Goal: Task Accomplishment & Management: Use online tool/utility

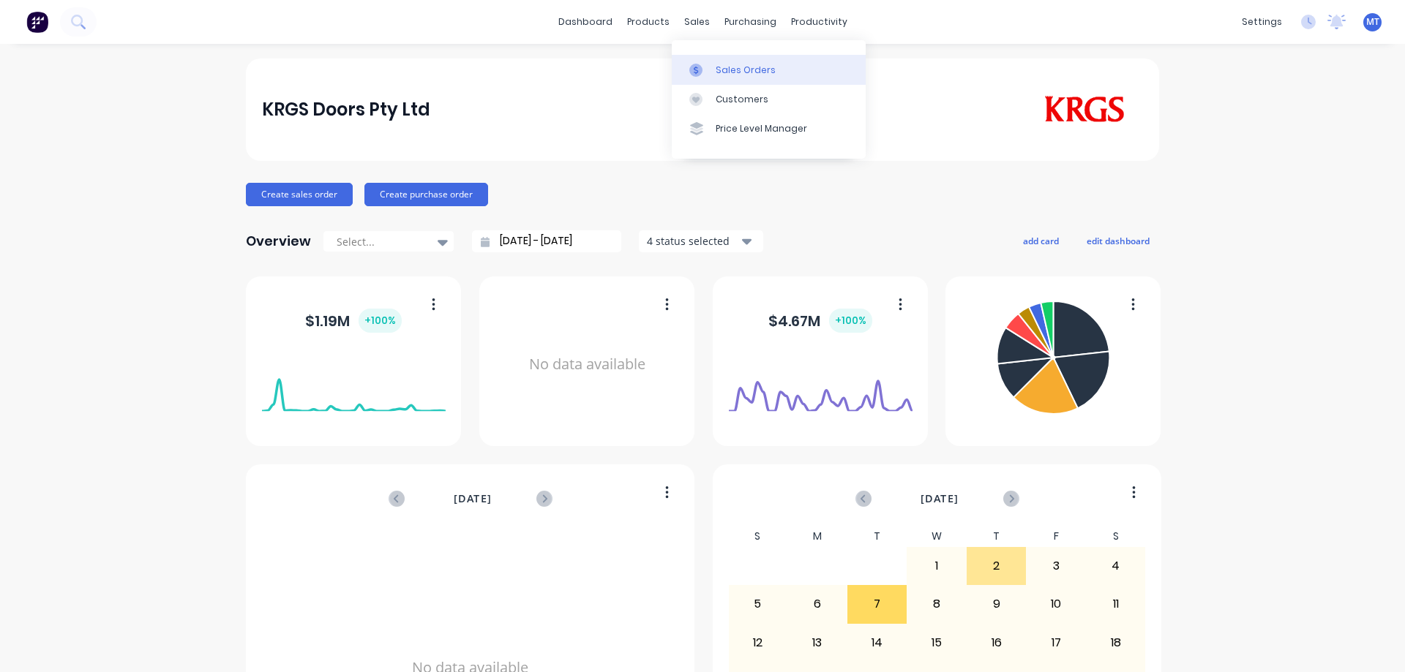
click at [702, 67] on div at bounding box center [700, 70] width 22 height 13
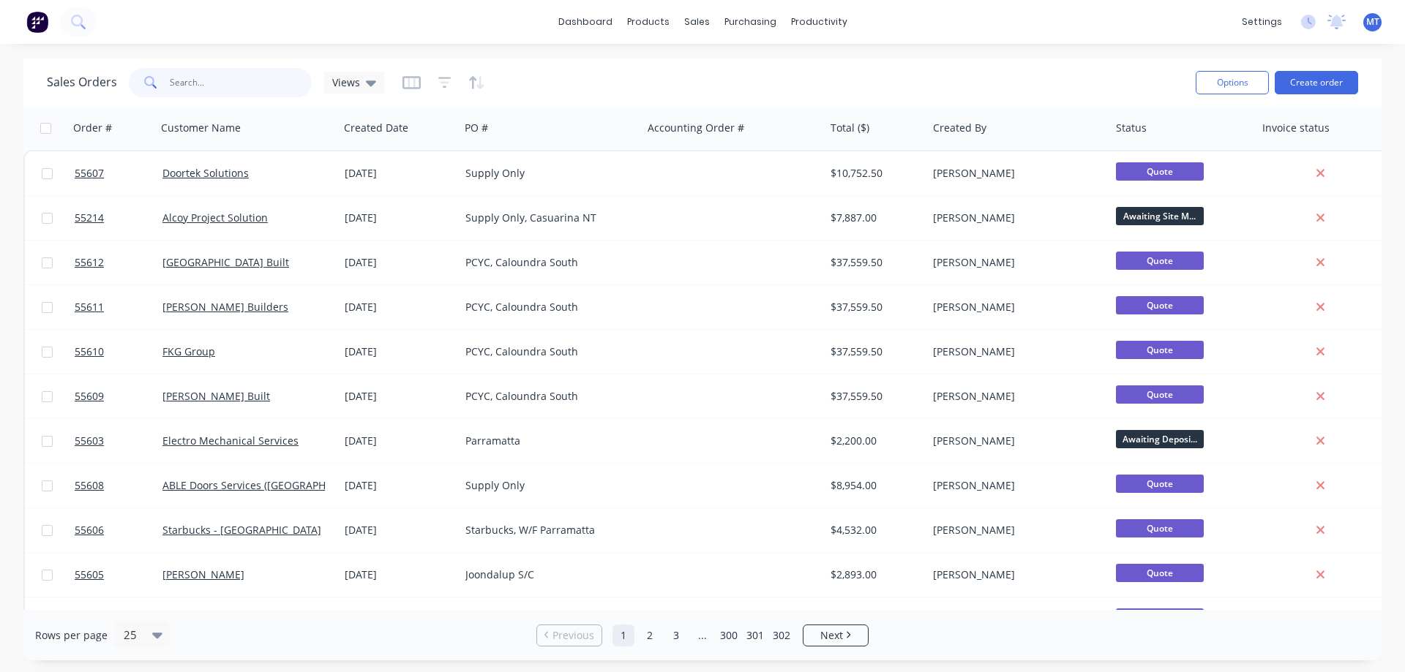
click at [223, 87] on input "text" at bounding box center [241, 82] width 143 height 29
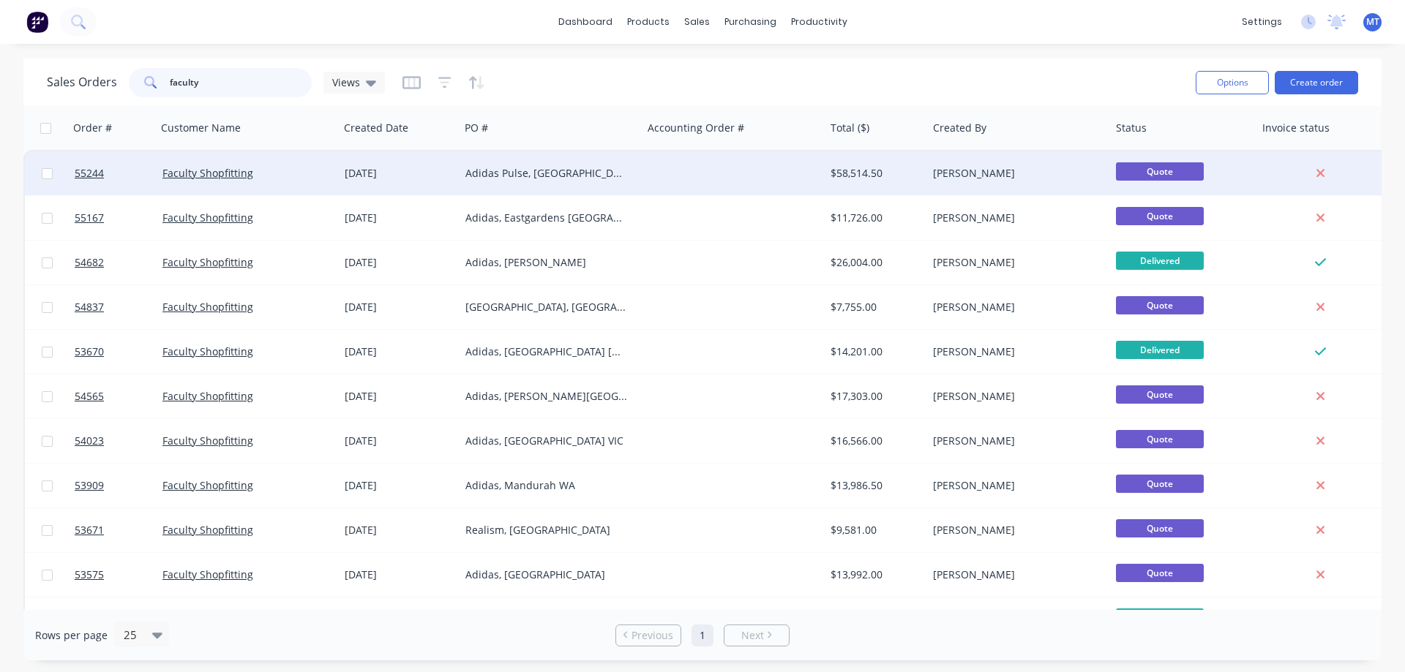
type input "faculty"
click at [485, 177] on div "Adidas Pulse, [GEOGRAPHIC_DATA]" at bounding box center [546, 173] width 162 height 15
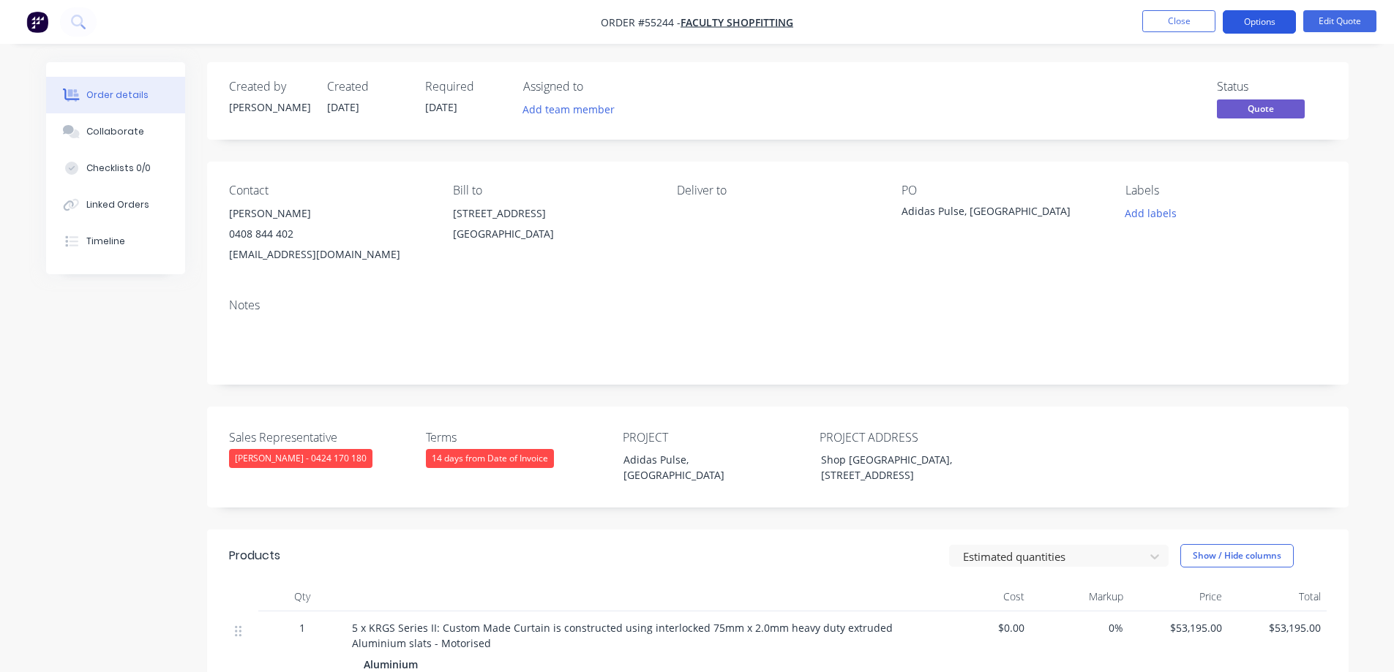
click at [1265, 23] on button "Options" at bounding box center [1259, 21] width 73 height 23
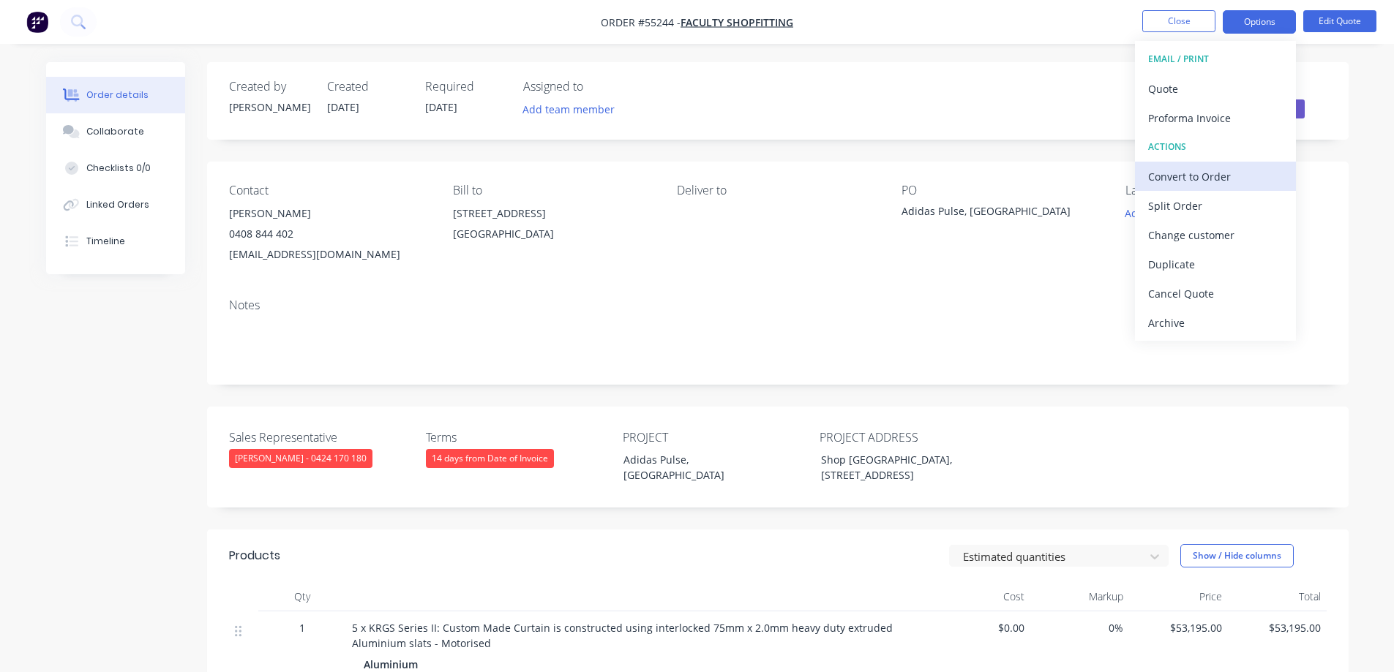
click at [1207, 179] on div "Convert to Order" at bounding box center [1215, 176] width 135 height 21
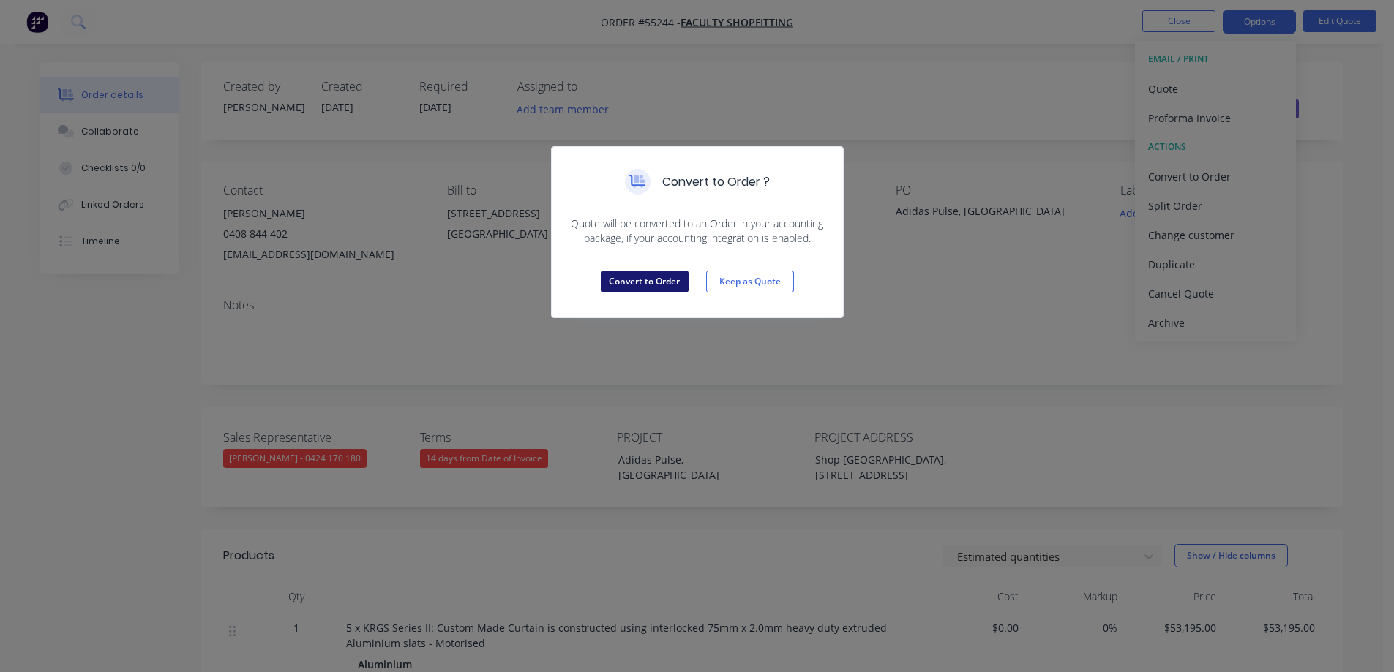
click at [614, 280] on button "Convert to Order" at bounding box center [645, 282] width 88 height 22
